Goal: Information Seeking & Learning: Check status

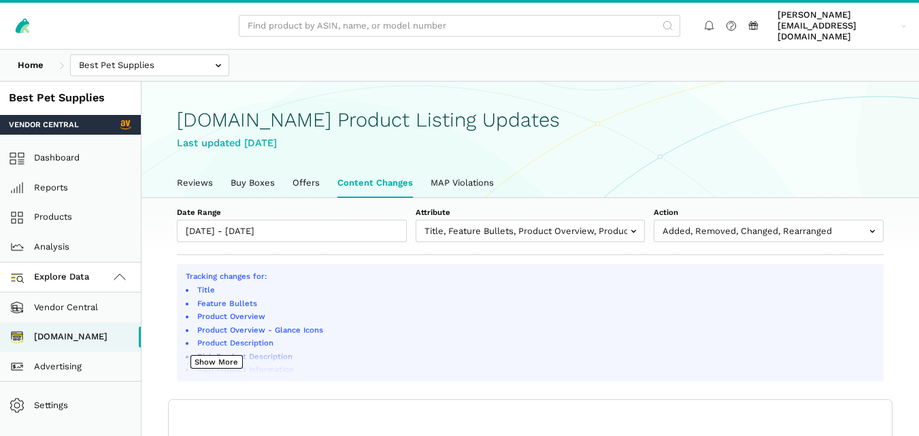
scroll to position [5, 0]
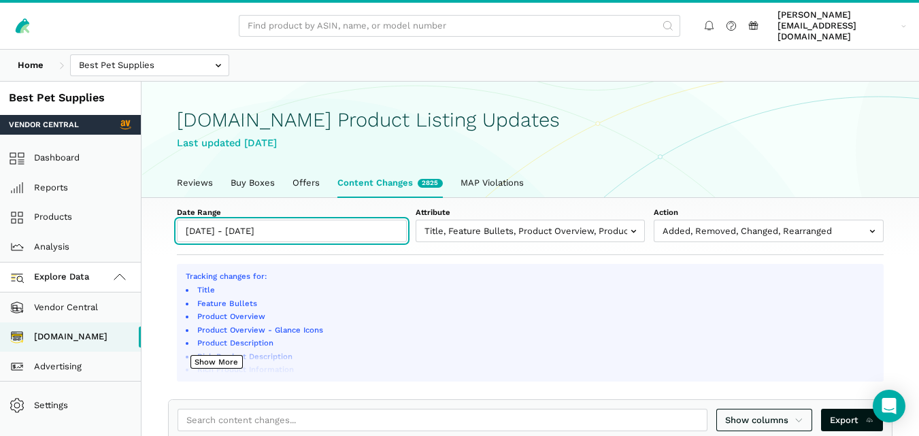
click at [266, 222] on input "[DATE] - [DATE]" at bounding box center [292, 231] width 230 height 22
type input "[DATE]"
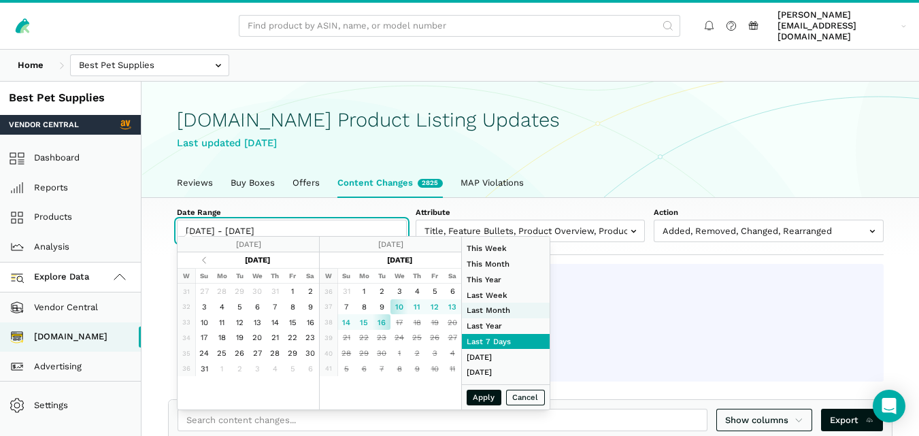
type input "[DATE]"
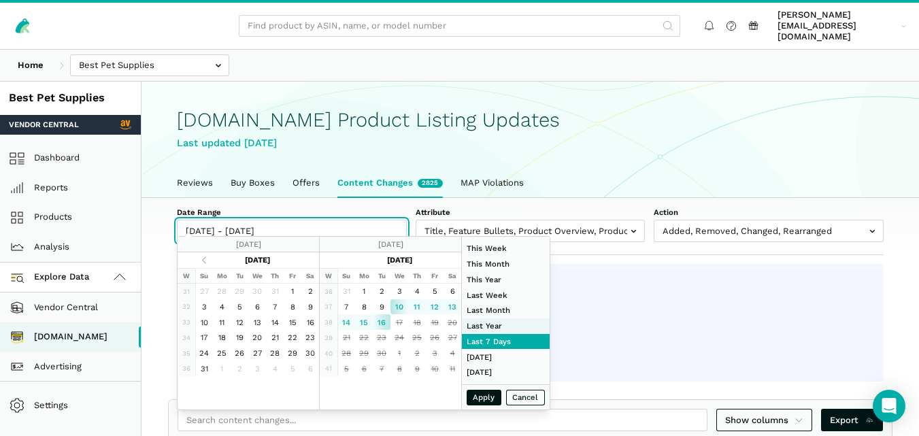
type input "[DATE]"
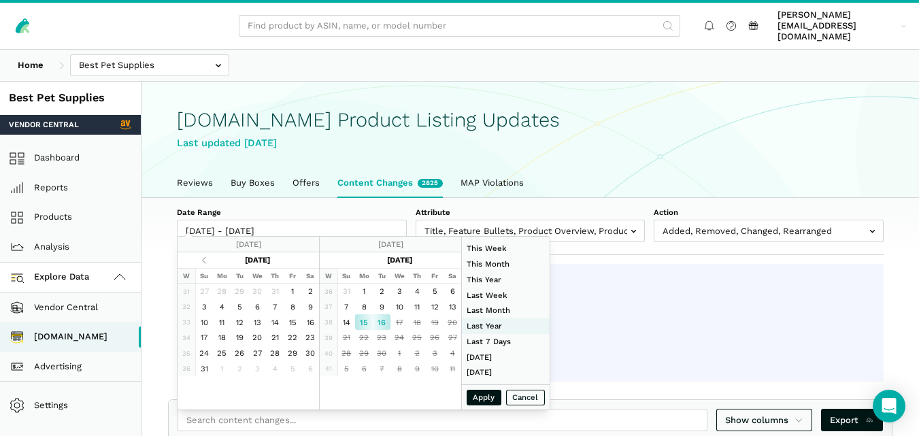
type input "[DATE]"
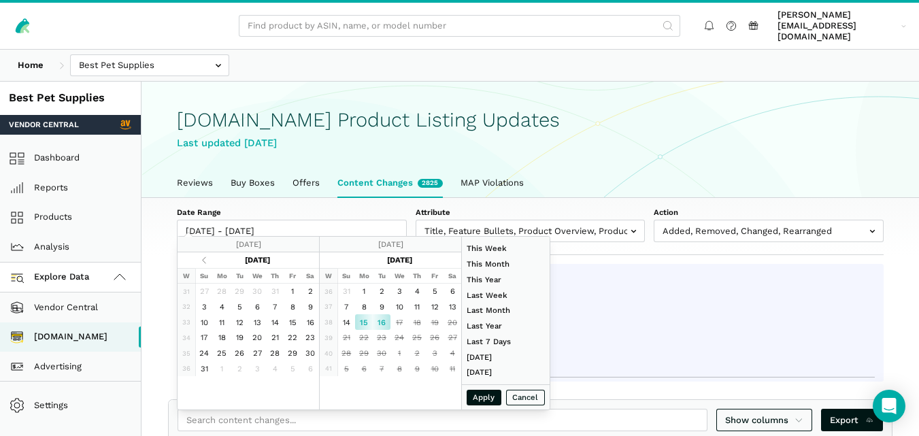
type input "[DATE]"
click at [472, 400] on button "Apply" at bounding box center [484, 398] width 35 height 16
type input "[DATE] - [DATE]"
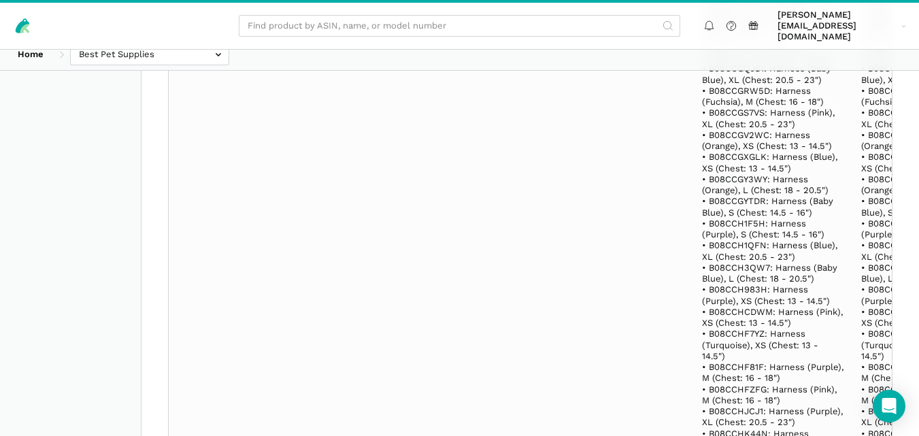
scroll to position [11461, 0]
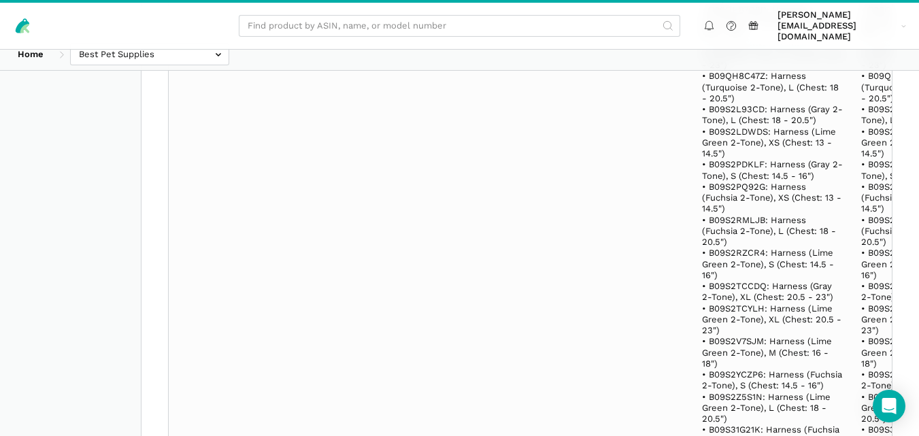
scroll to position [19762, 0]
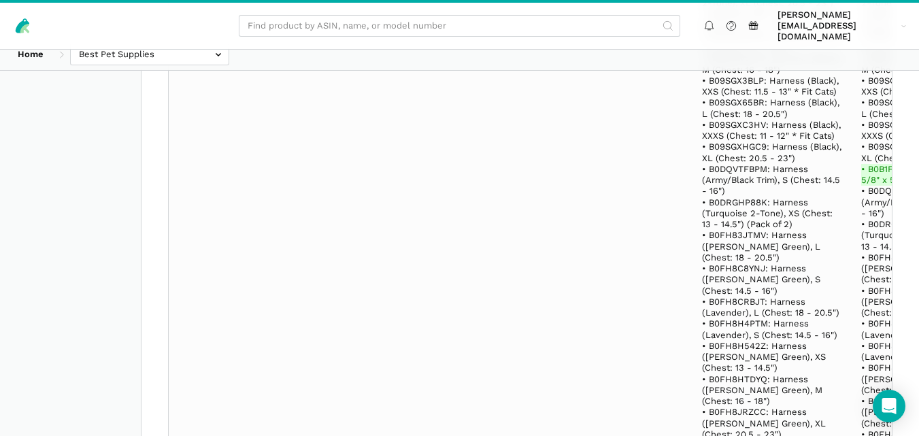
select select "100"
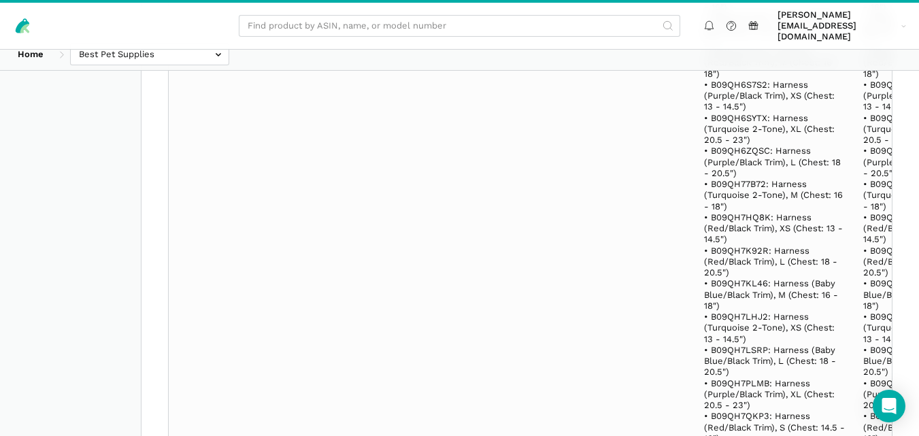
scroll to position [147995, 0]
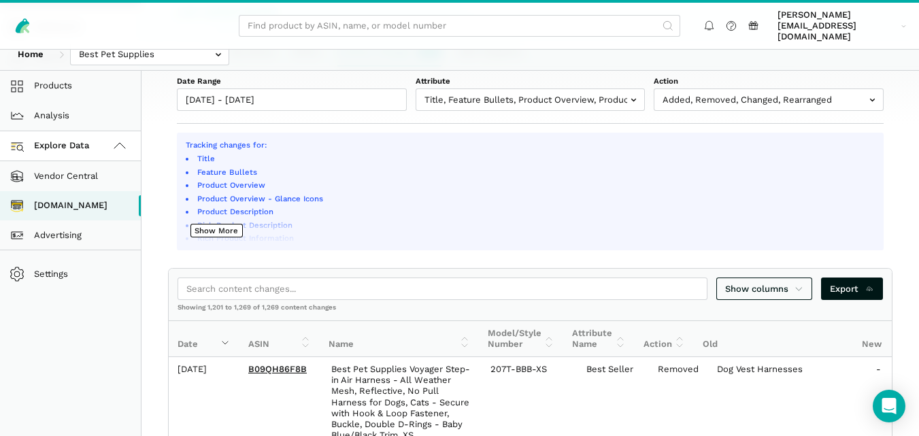
scroll to position [136, 0]
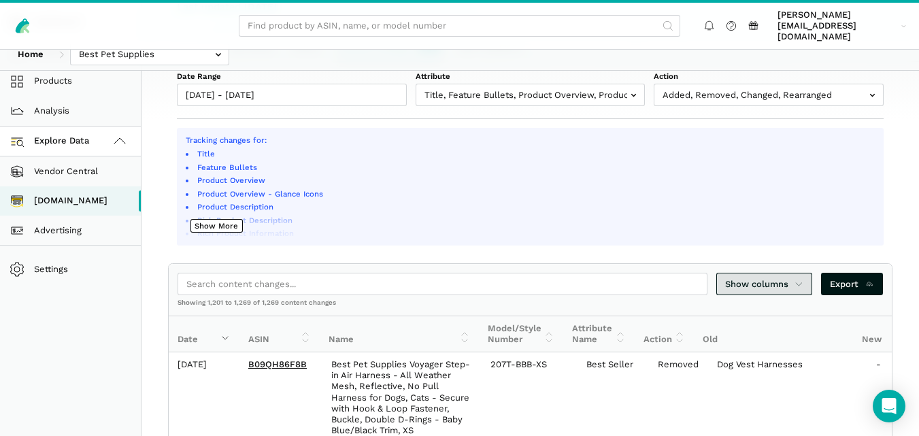
click at [788, 280] on link "Show columns" at bounding box center [764, 284] width 97 height 22
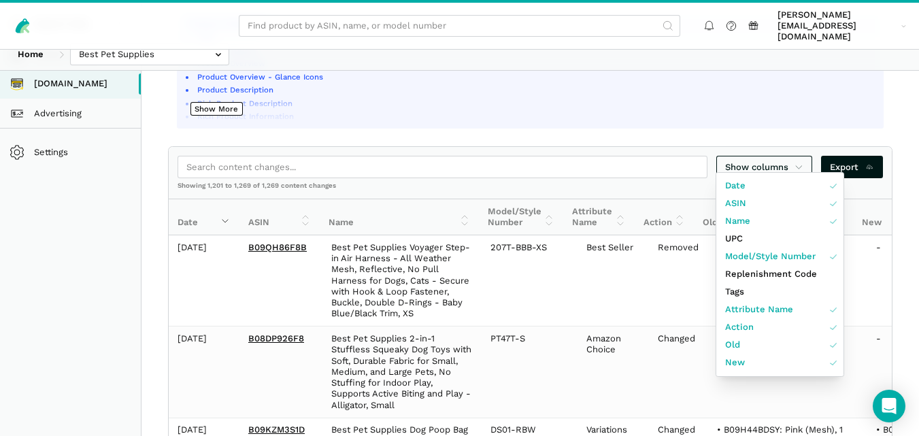
scroll to position [272, 0]
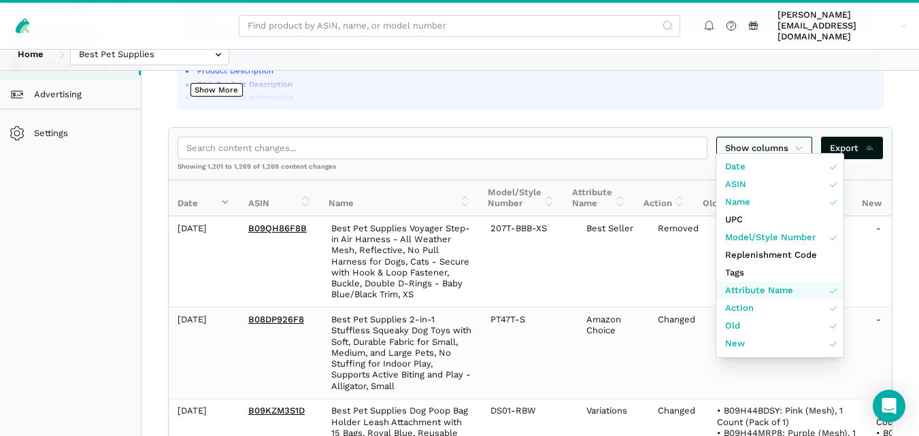
click at [758, 289] on span "Attribute Name" at bounding box center [759, 291] width 68 height 14
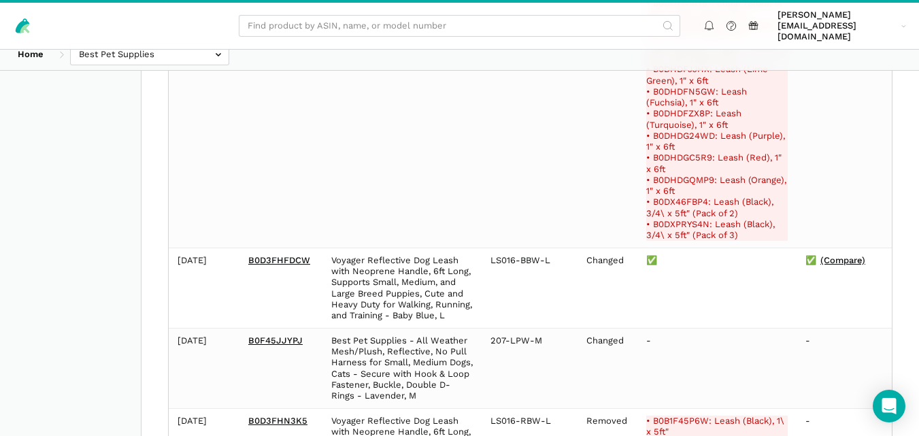
scroll to position [55167, 0]
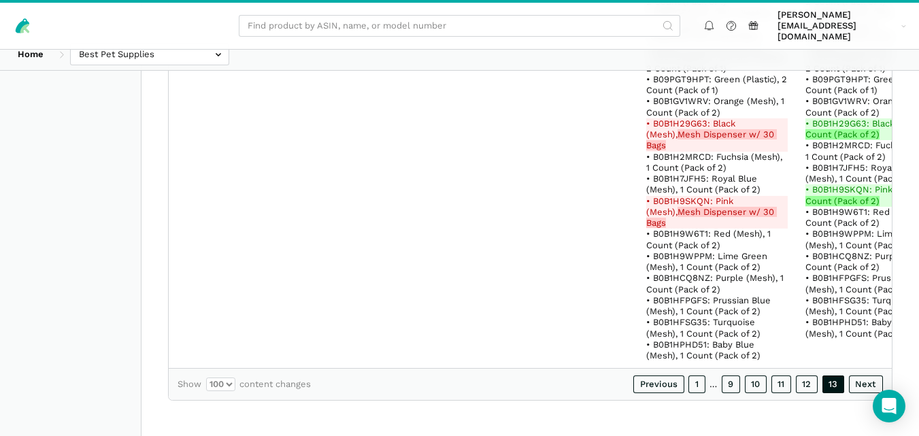
click at [808, 386] on div at bounding box center [459, 218] width 919 height 436
click at [808, 386] on link "12" at bounding box center [807, 385] width 22 height 18
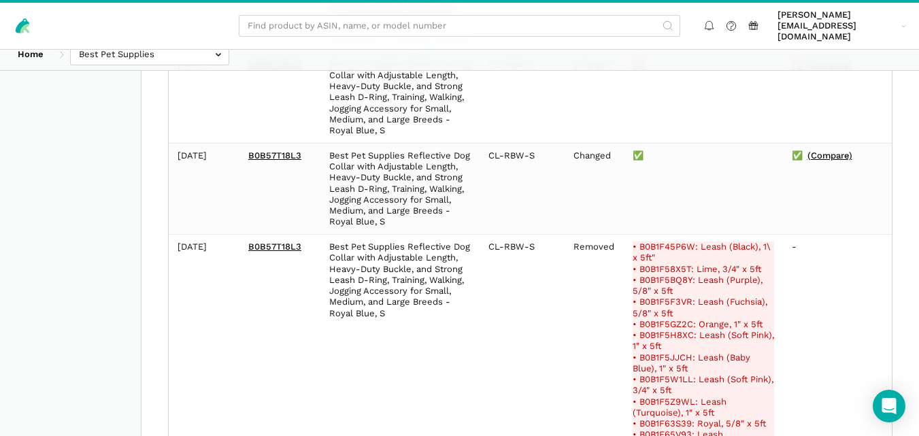
scroll to position [9953, 0]
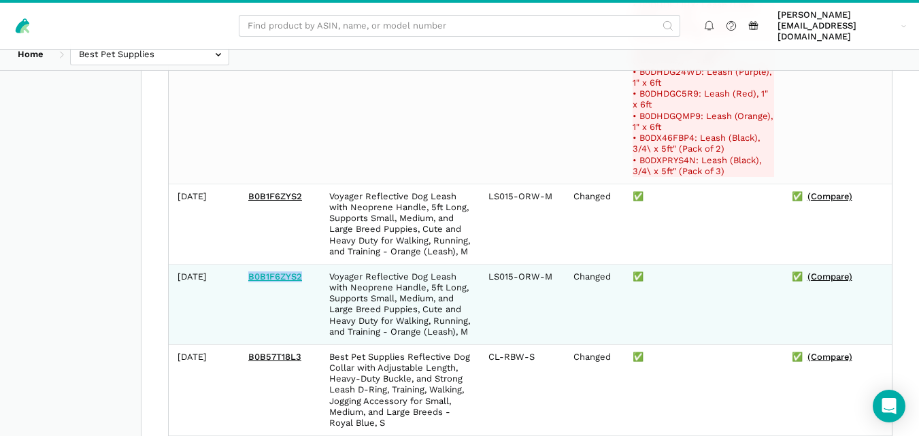
drag, startPoint x: 306, startPoint y: 291, endPoint x: 249, endPoint y: 283, distance: 57.1
click at [249, 283] on td "B0B1F6ZYS2" at bounding box center [280, 304] width 81 height 80
copy link "B0B1F6ZYS2"
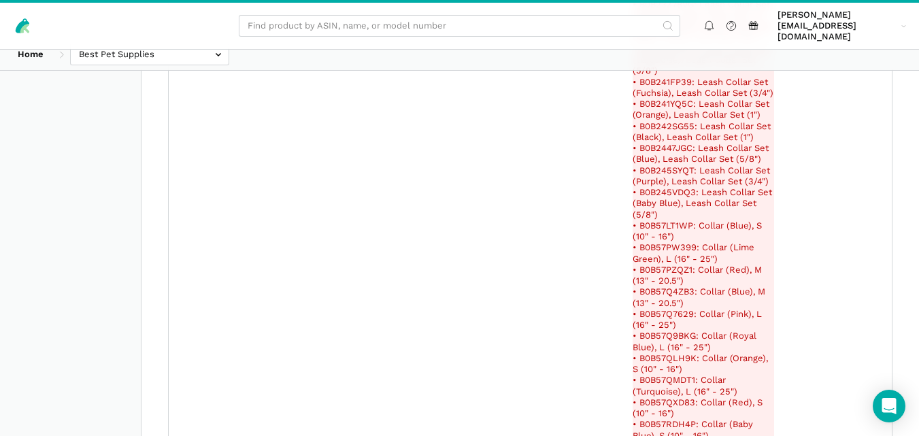
scroll to position [86065, 0]
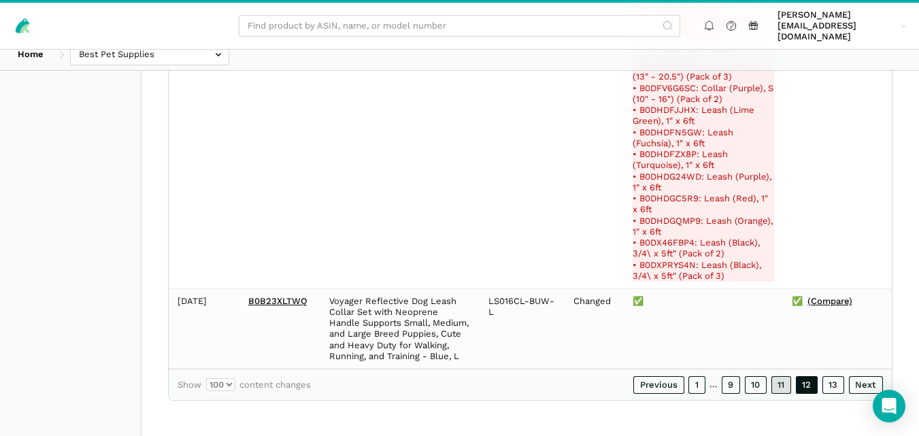
click at [787, 390] on link "11" at bounding box center [782, 385] width 20 height 18
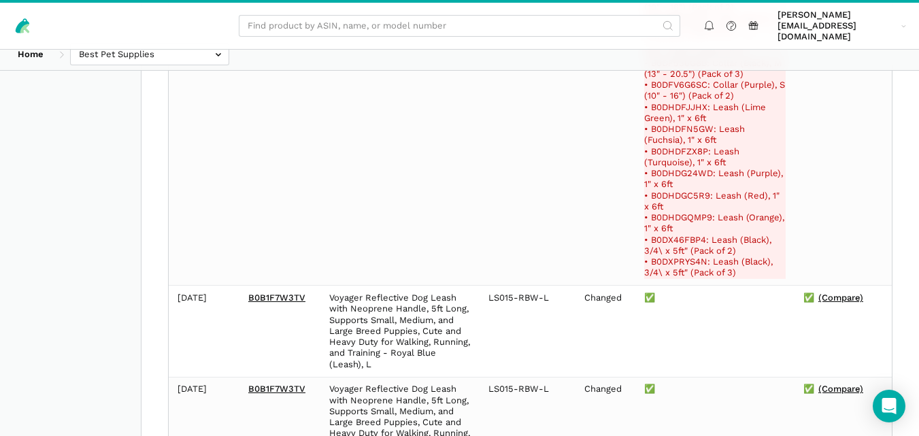
scroll to position [78346, 0]
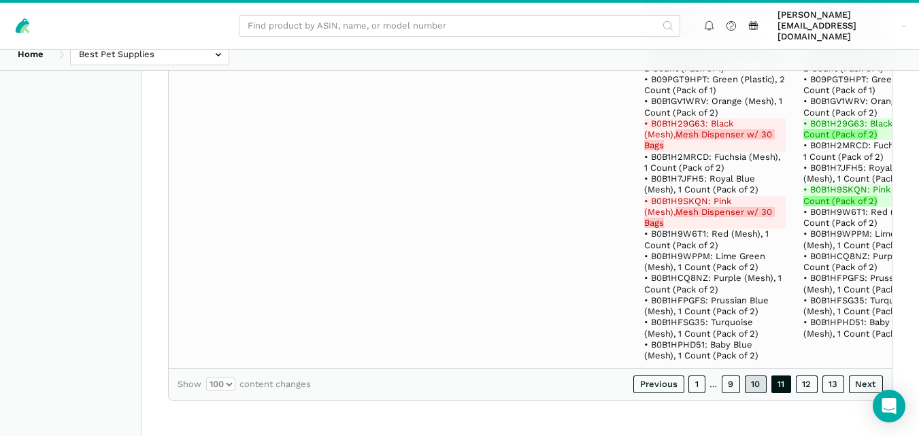
click at [755, 384] on link "10" at bounding box center [756, 385] width 22 height 18
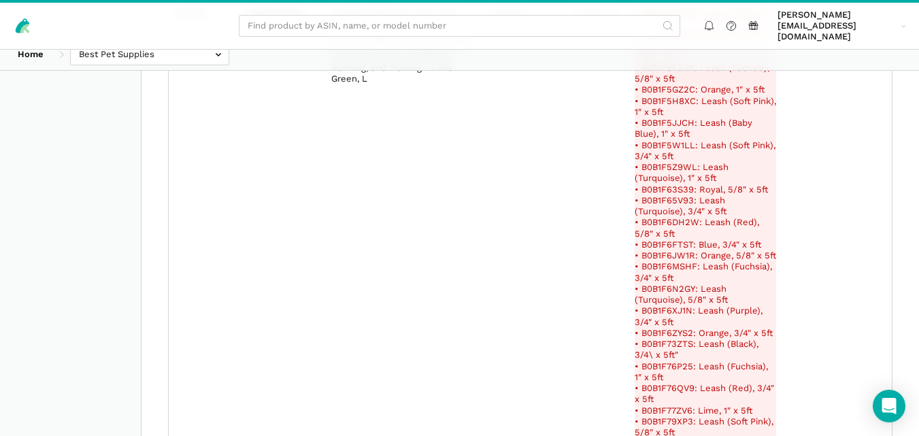
scroll to position [49786, 0]
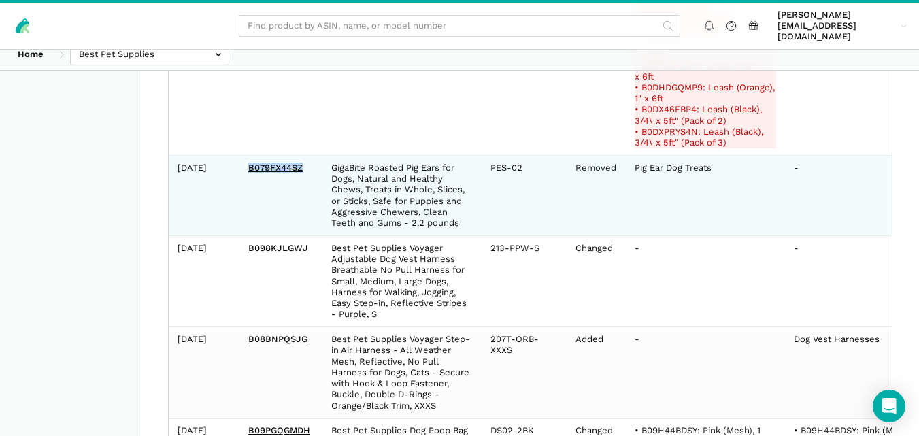
drag, startPoint x: 307, startPoint y: 201, endPoint x: 244, endPoint y: 199, distance: 63.3
click at [244, 199] on td "B079FX44SZ" at bounding box center [281, 196] width 83 height 80
copy link "B079FX44SZ"
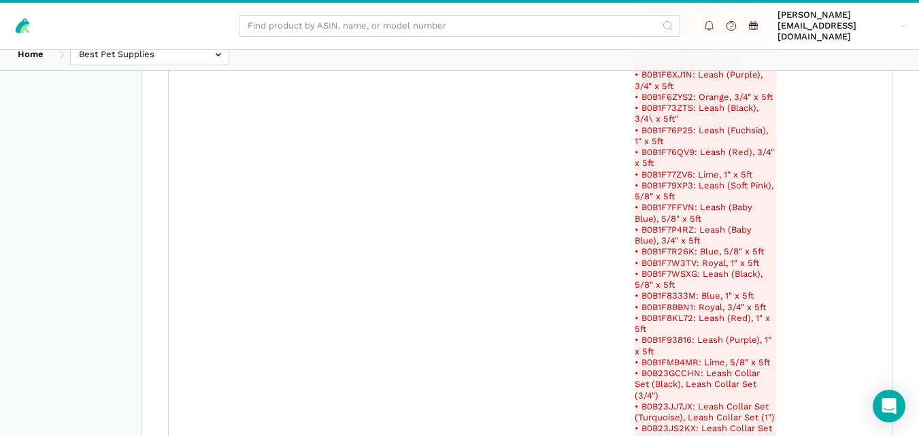
scroll to position [69370, 0]
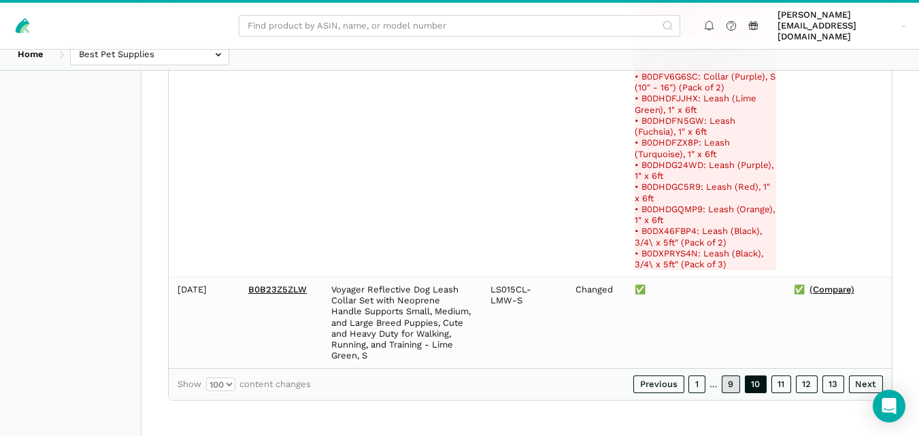
click at [731, 384] on link "9" at bounding box center [731, 385] width 19 height 18
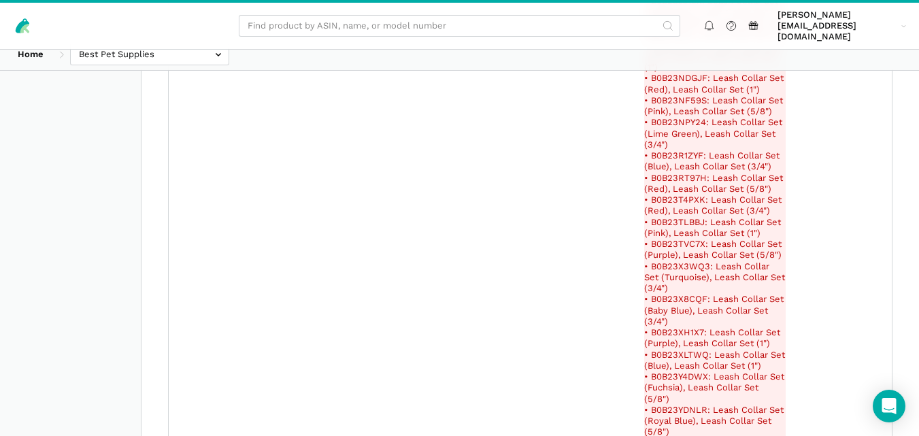
scroll to position [0, 0]
